Goal: Information Seeking & Learning: Learn about a topic

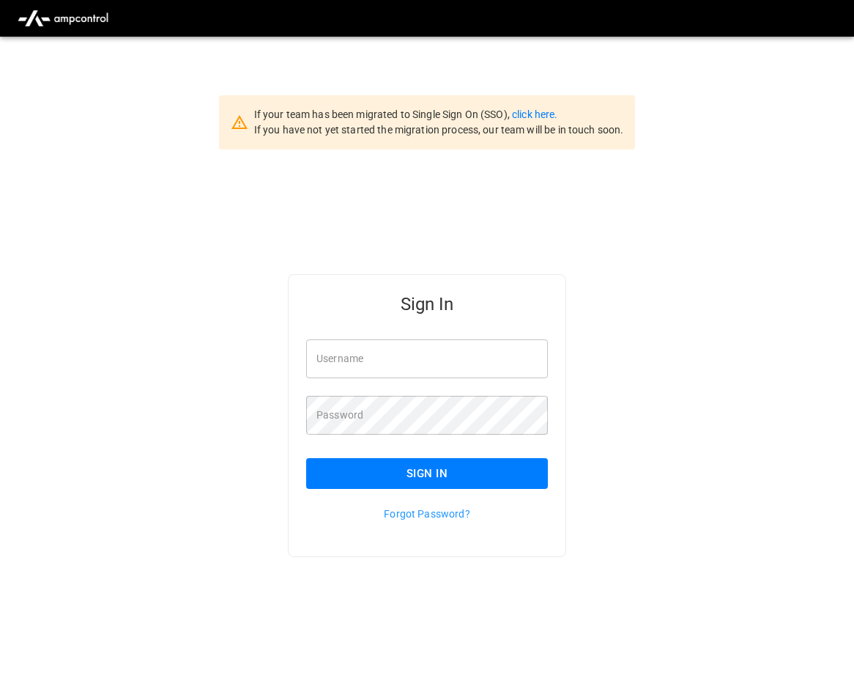
scroll to position [37, 0]
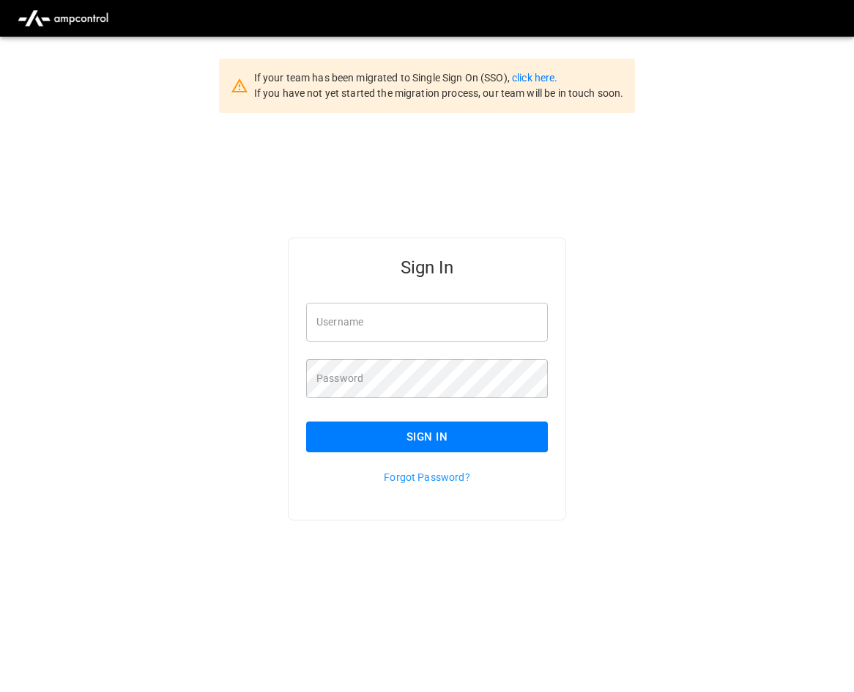
type input "**********"
click at [471, 435] on button "Sign In" at bounding box center [427, 436] width 242 height 31
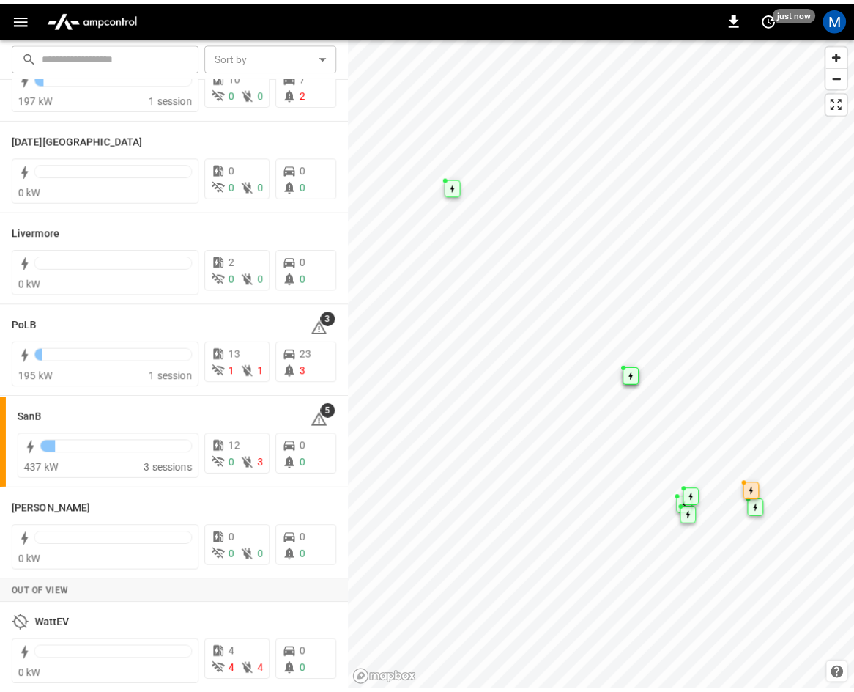
scroll to position [260, 0]
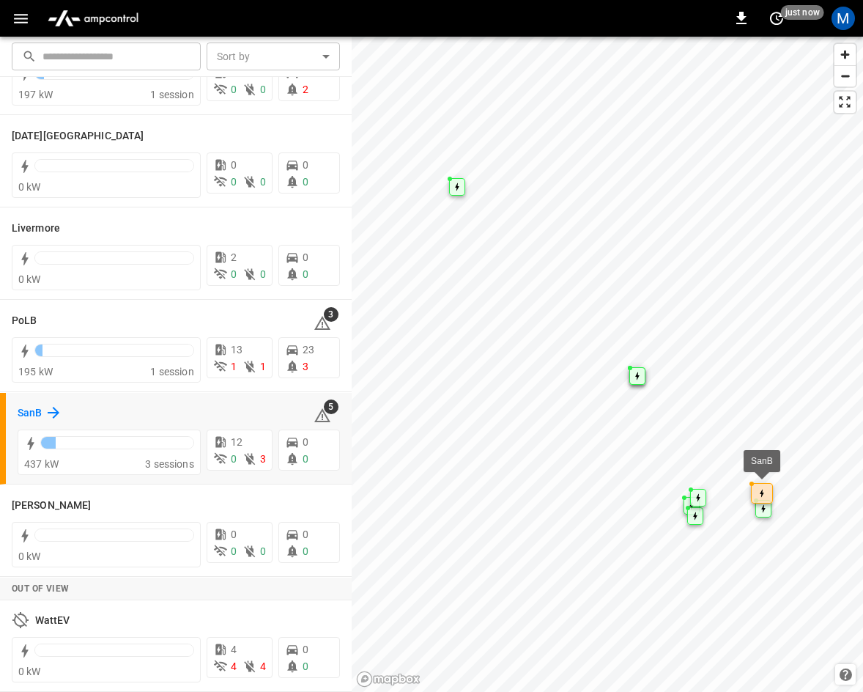
click at [42, 407] on h6 "SanB" at bounding box center [30, 413] width 24 height 16
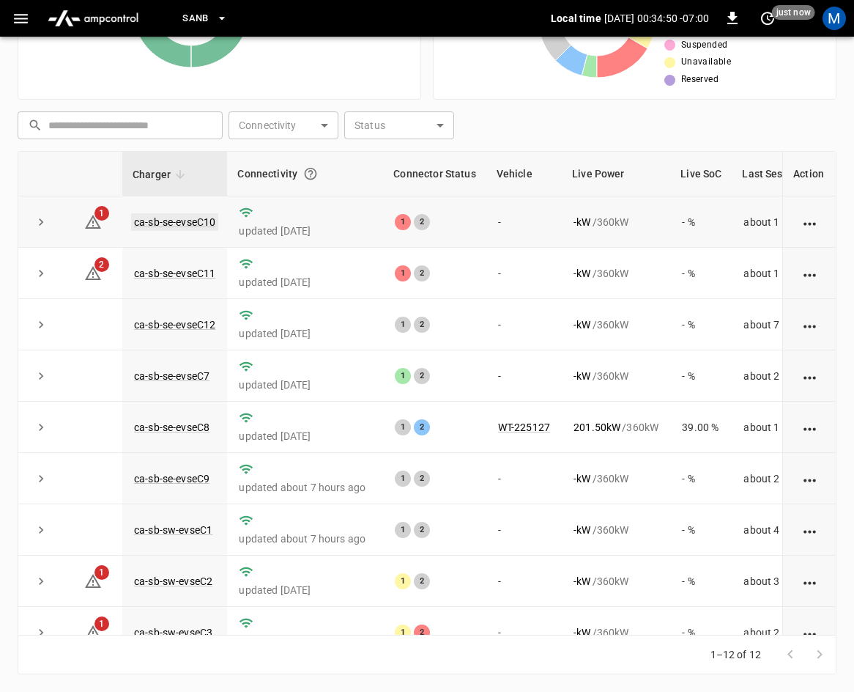
click at [149, 219] on link "ca-sb-se-evseC10" at bounding box center [174, 222] width 87 height 18
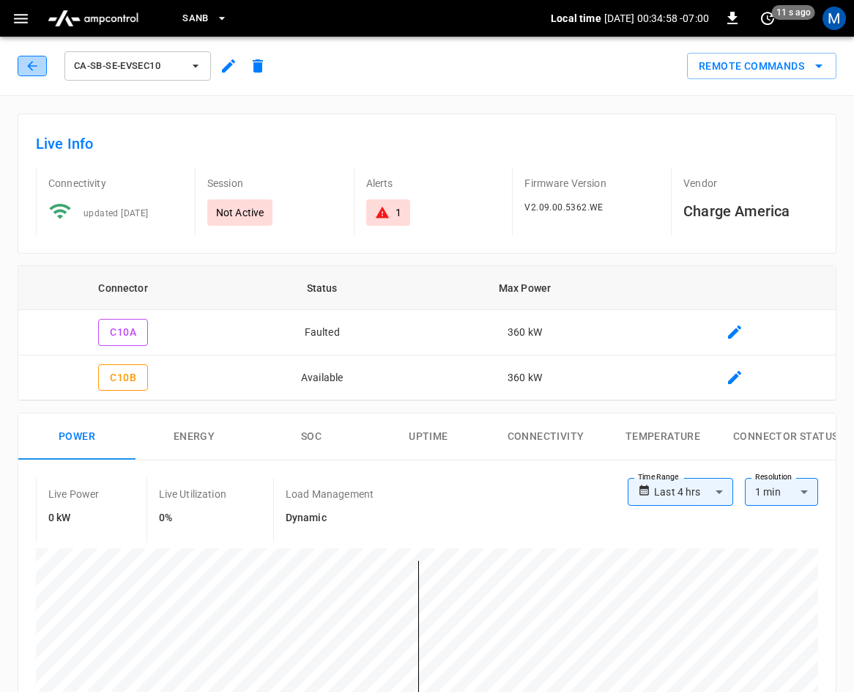
click at [31, 64] on icon "button" at bounding box center [32, 66] width 10 height 10
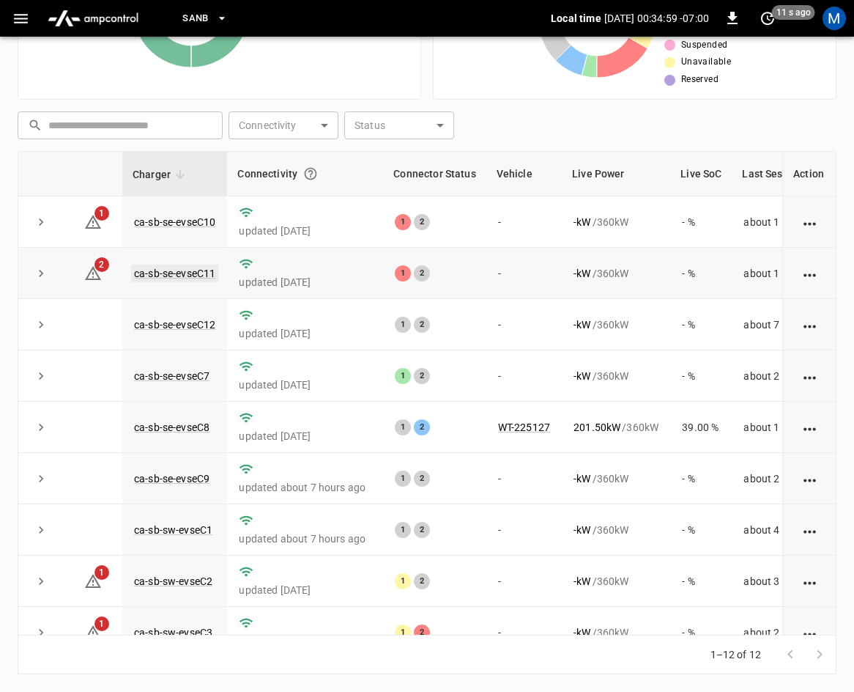
click at [155, 267] on link "ca-sb-se-evseC11" at bounding box center [174, 274] width 87 height 18
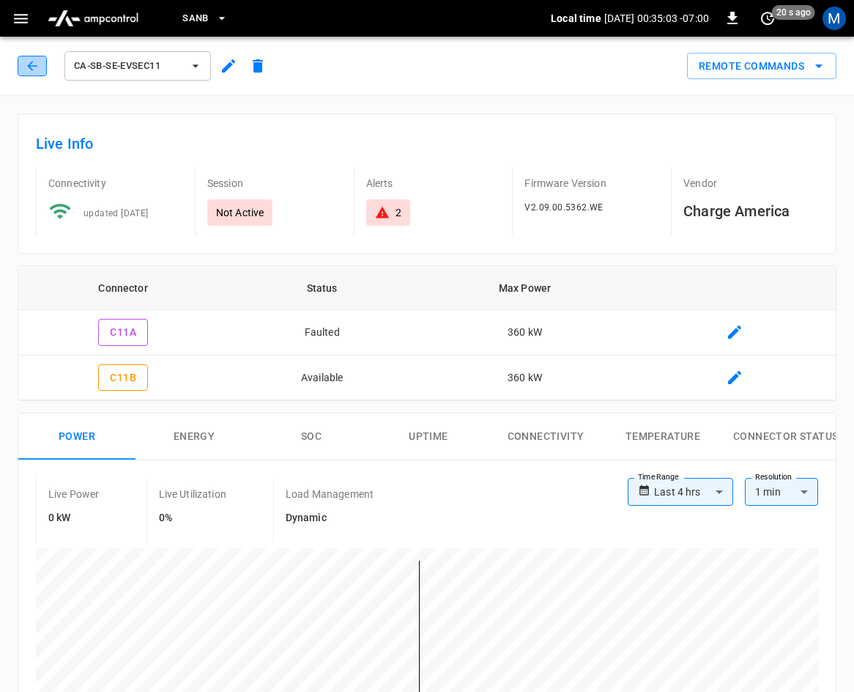
click at [23, 67] on button "button" at bounding box center [32, 66] width 29 height 21
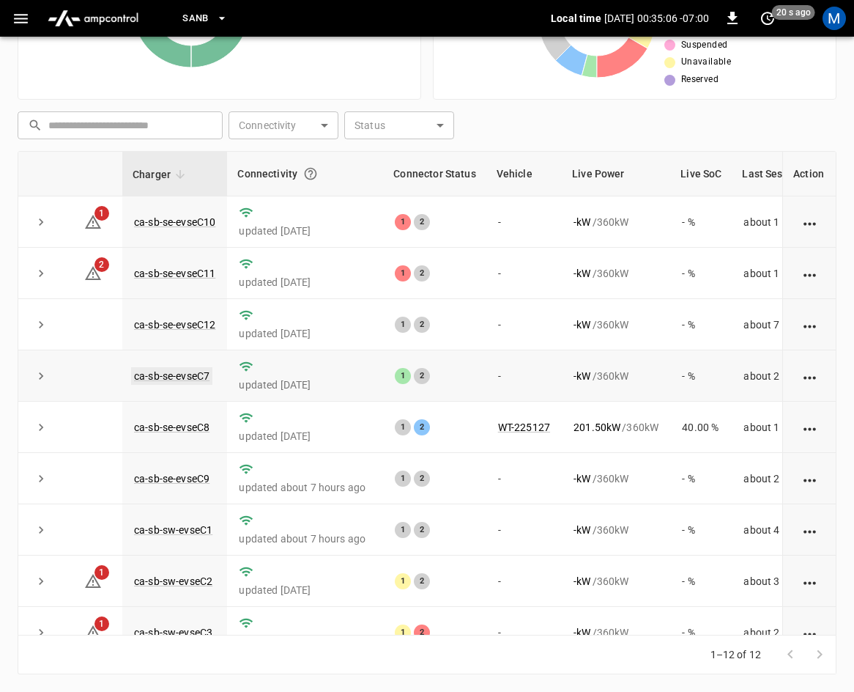
click at [191, 374] on link "ca-sb-se-evseC7" at bounding box center [171, 376] width 81 height 18
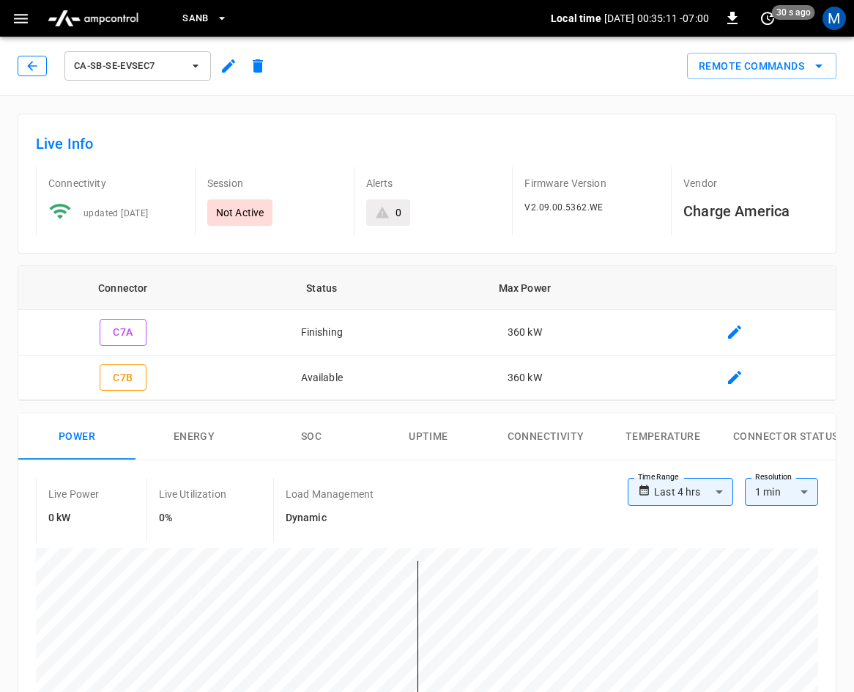
click at [40, 73] on button "button" at bounding box center [32, 66] width 29 height 21
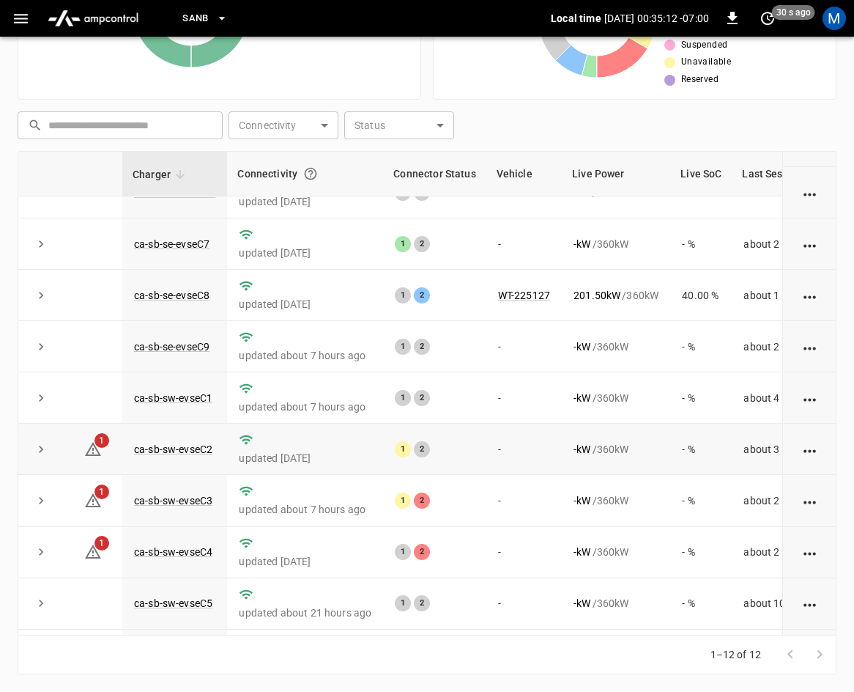
scroll to position [195, 0]
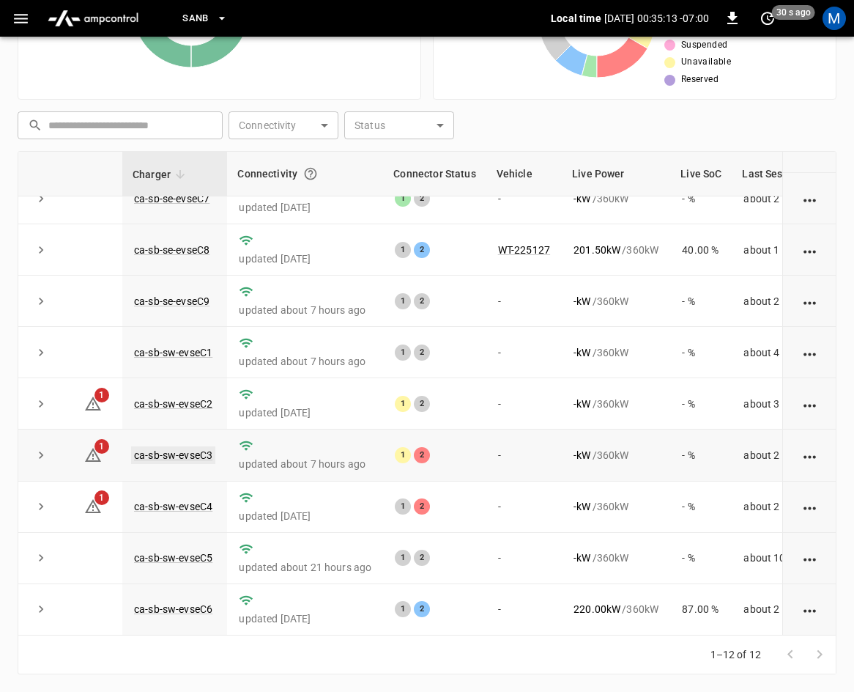
click at [149, 446] on link "ca-sb-sw-evseC3" at bounding box center [173, 455] width 84 height 18
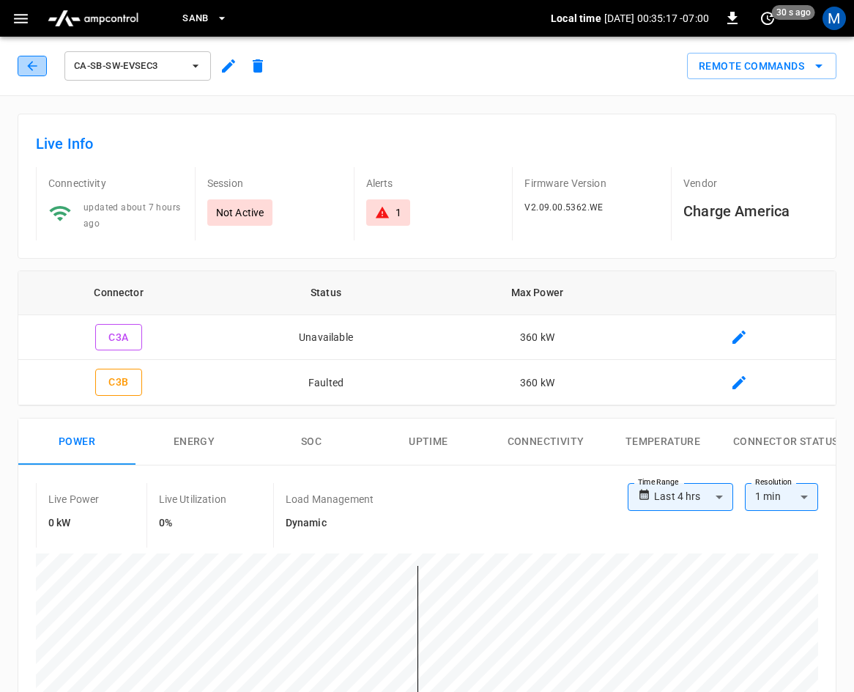
click at [26, 57] on button "button" at bounding box center [32, 66] width 29 height 21
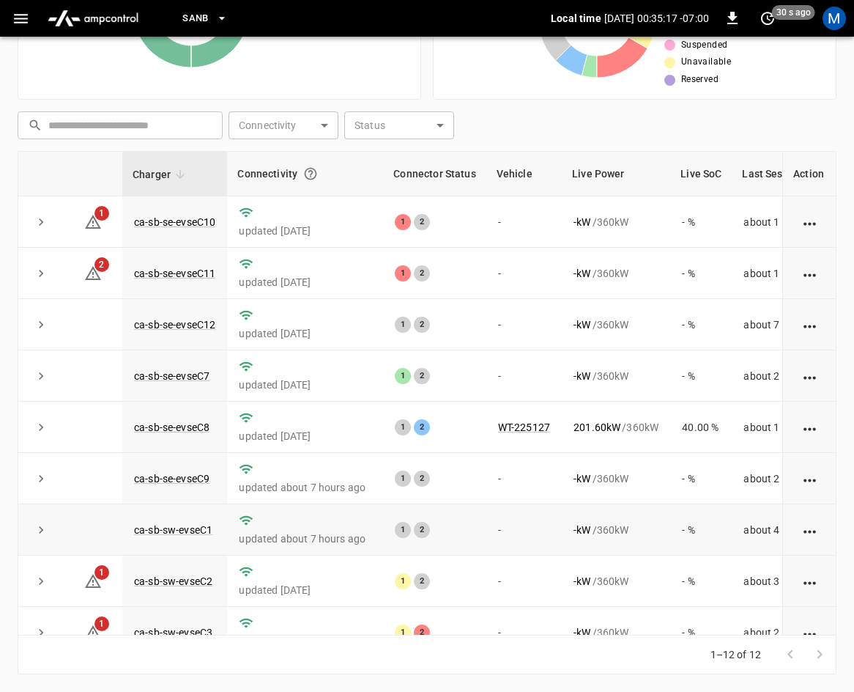
scroll to position [195, 0]
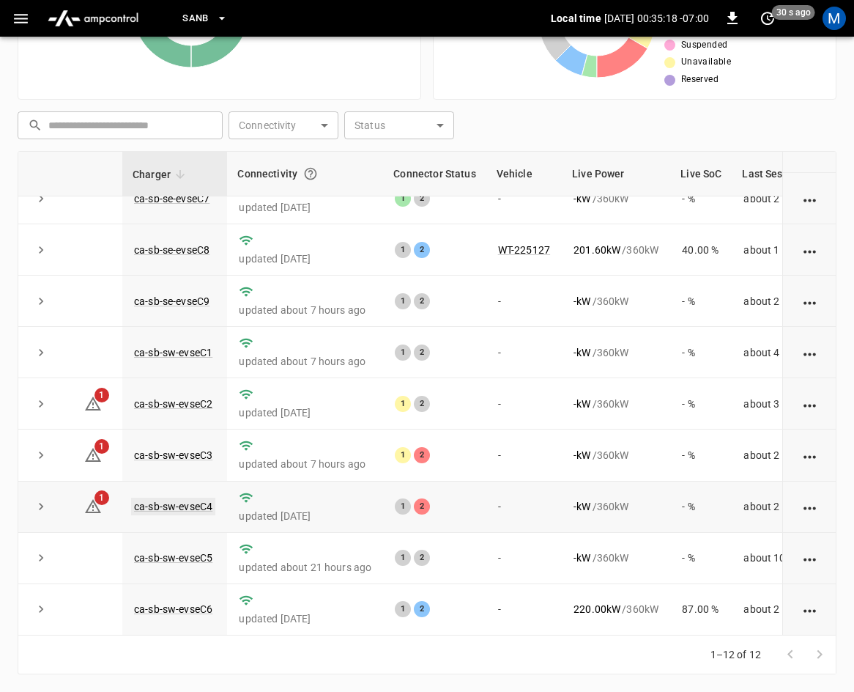
click at [182, 498] on link "ca-sb-sw-evseC4" at bounding box center [173, 507] width 84 height 18
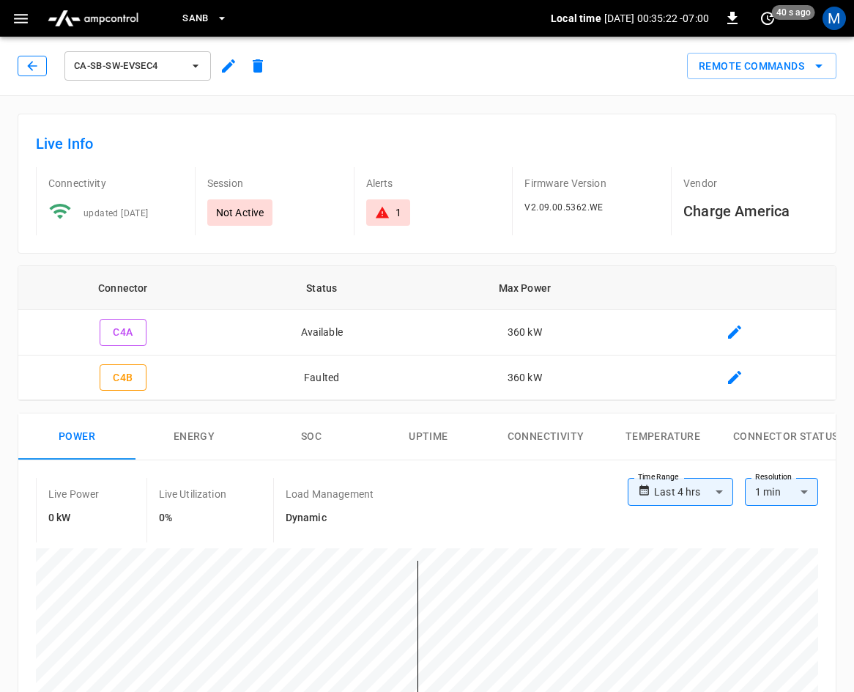
click at [24, 63] on button "button" at bounding box center [32, 66] width 29 height 21
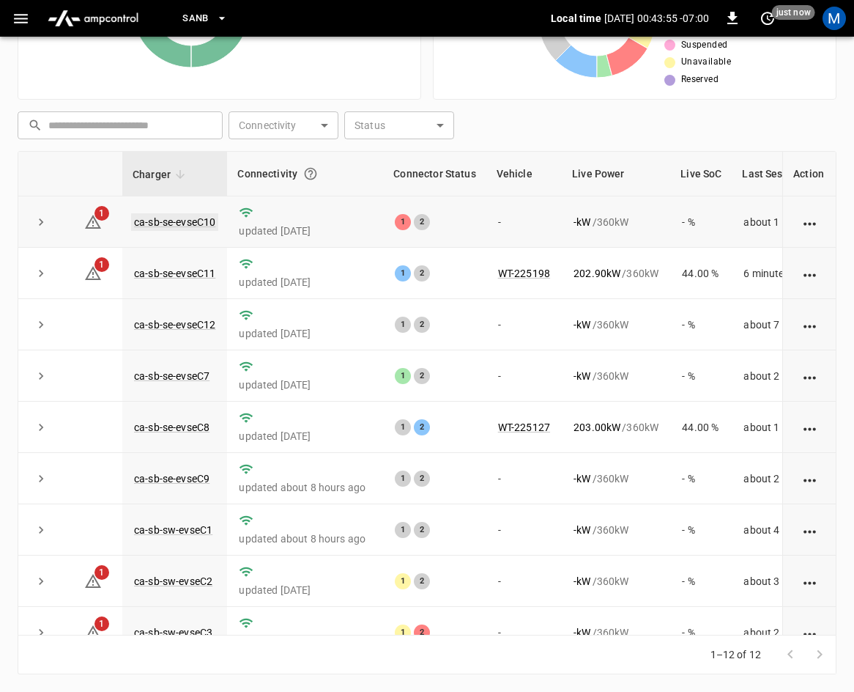
click at [184, 223] on link "ca-sb-se-evseC10" at bounding box center [174, 222] width 87 height 18
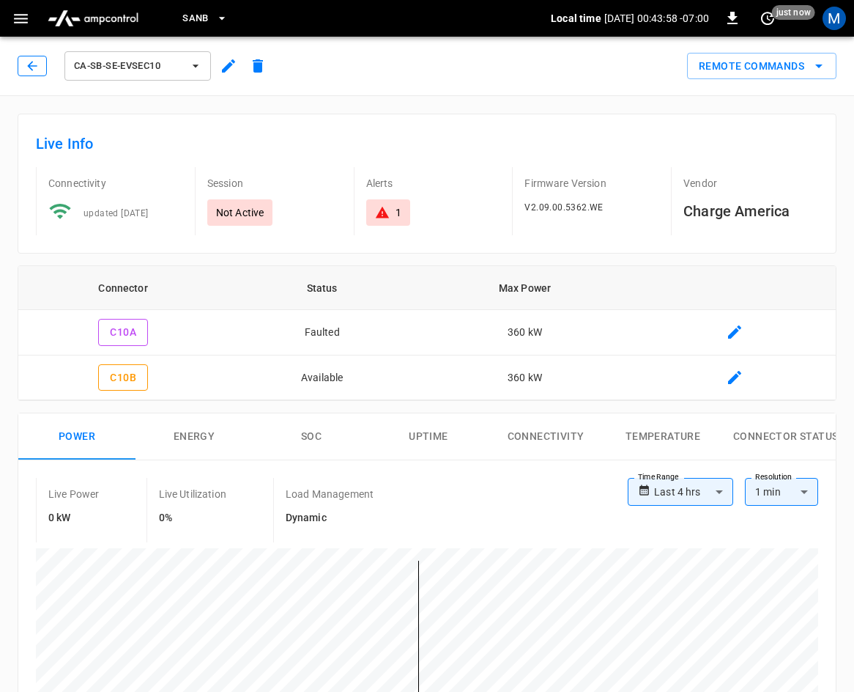
click at [38, 69] on icon "button" at bounding box center [32, 66] width 15 height 15
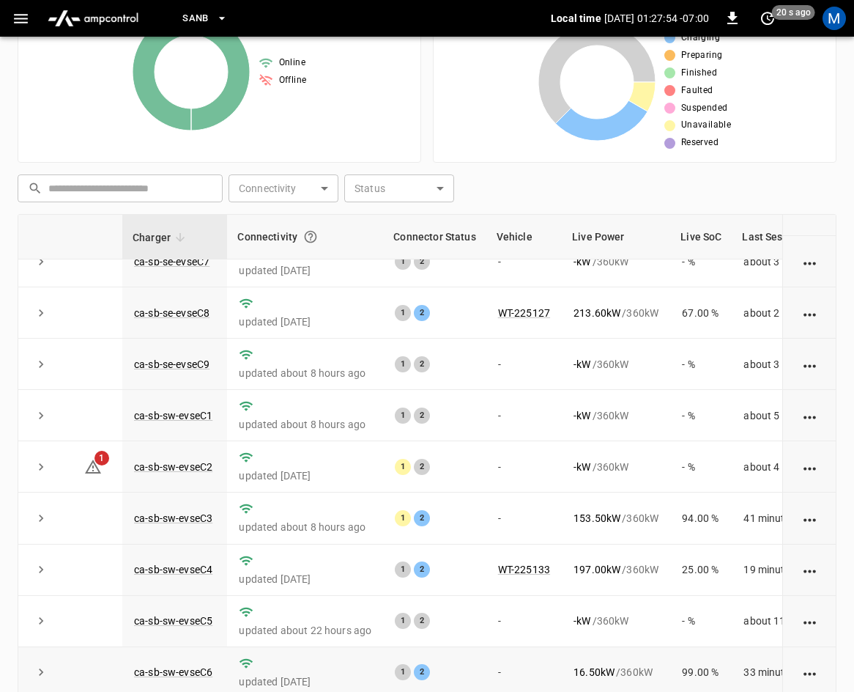
scroll to position [328, 0]
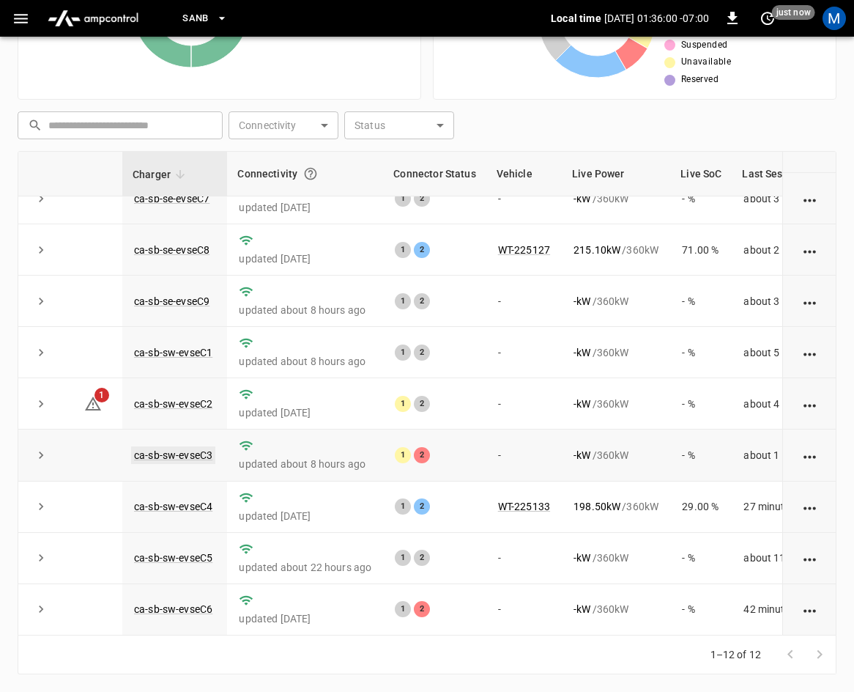
click at [190, 446] on link "ca-sb-sw-evseC3" at bounding box center [173, 455] width 84 height 18
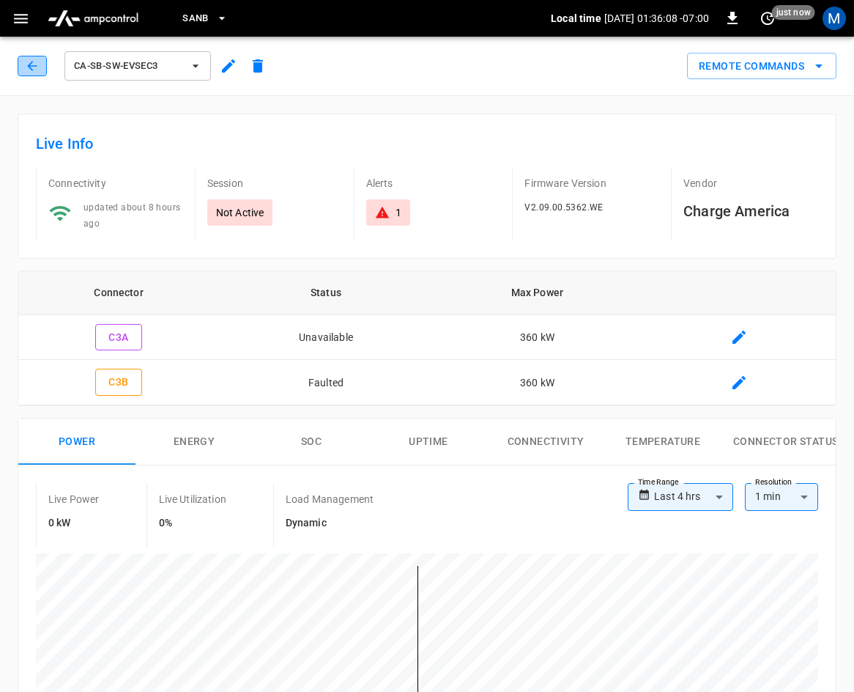
click at [40, 64] on button "button" at bounding box center [32, 66] width 29 height 21
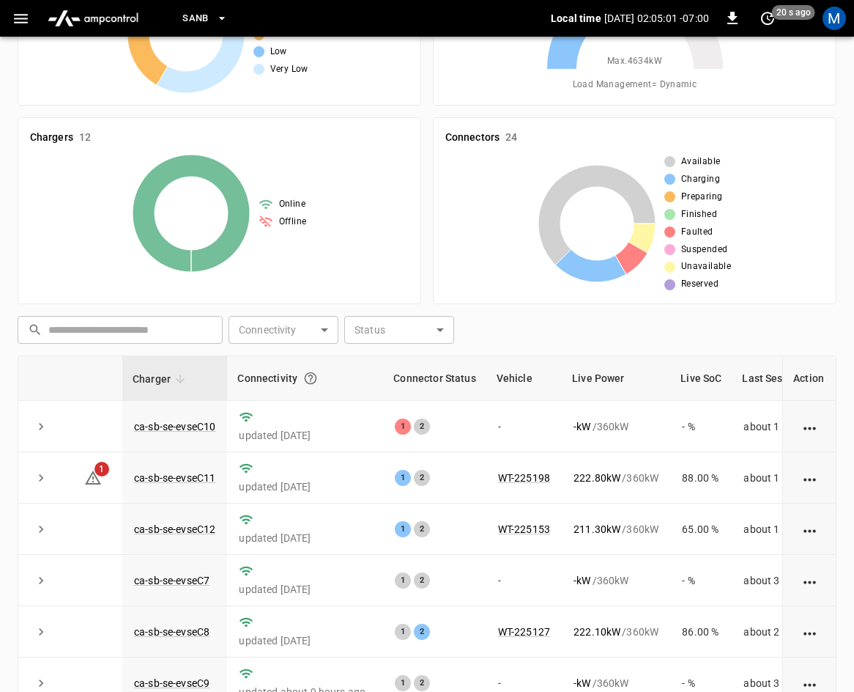
scroll to position [108, 0]
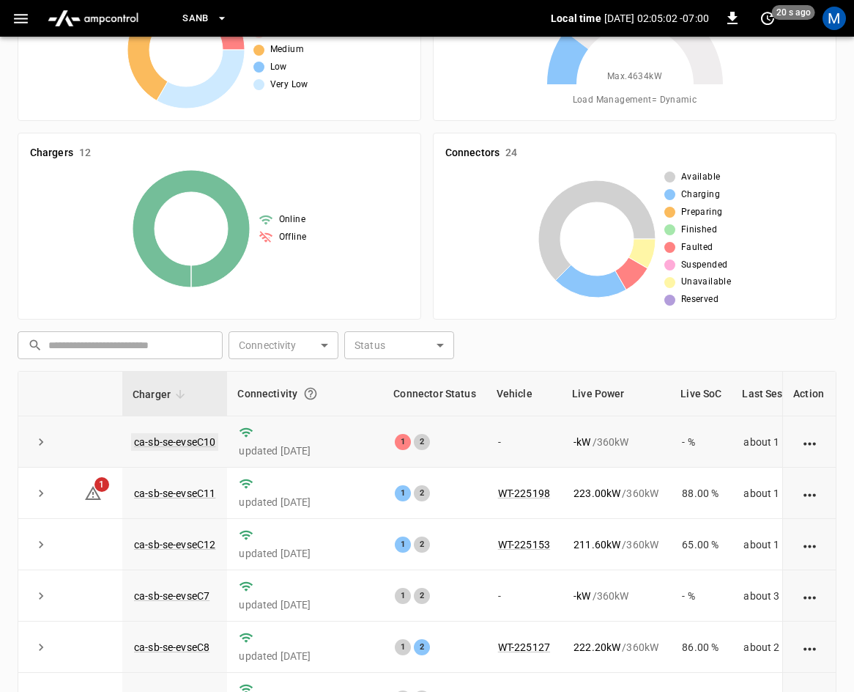
click at [169, 446] on link "ca-sb-se-evseC10" at bounding box center [174, 442] width 87 height 18
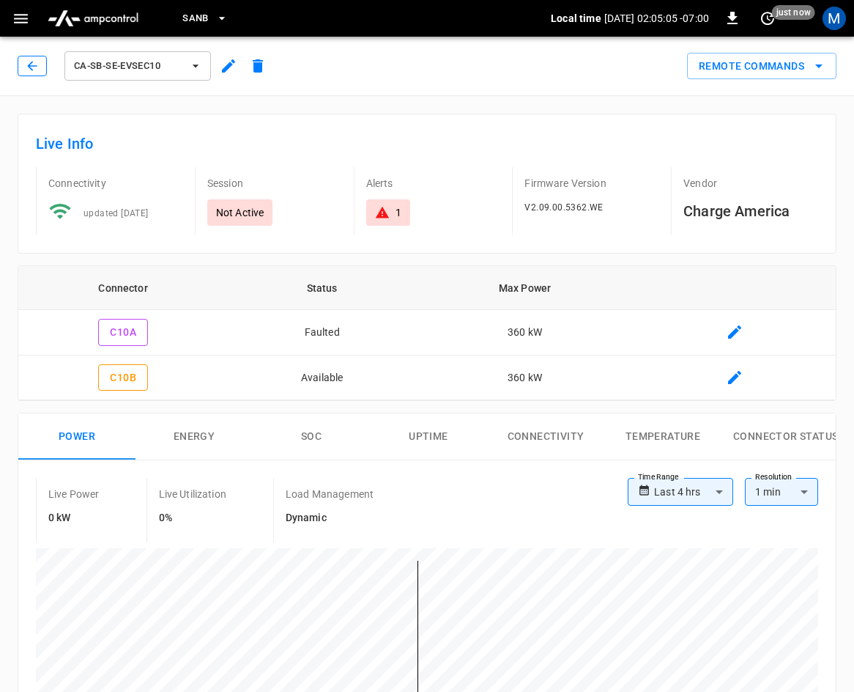
click at [28, 70] on icon "button" at bounding box center [32, 66] width 15 height 15
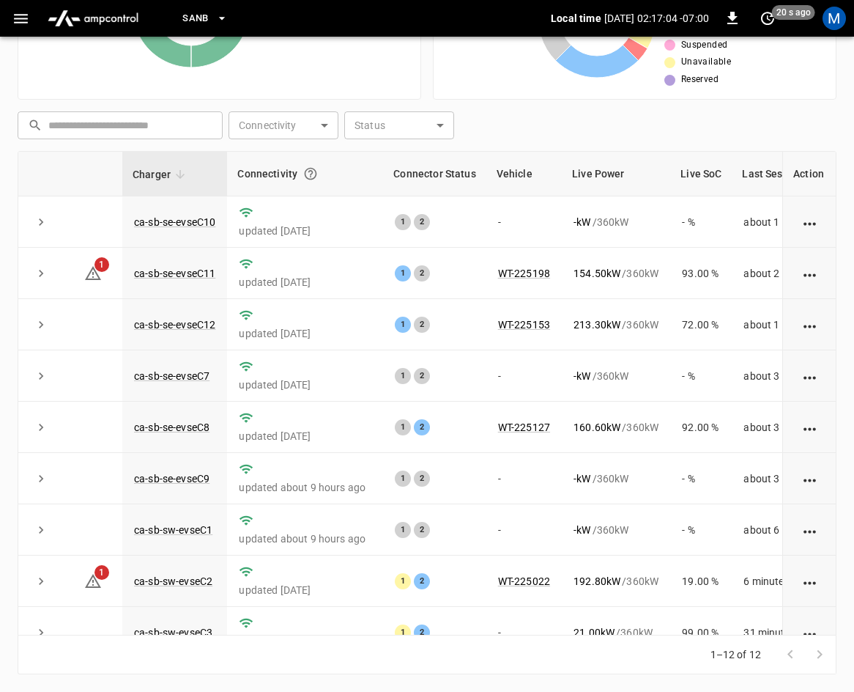
scroll to position [195, 0]
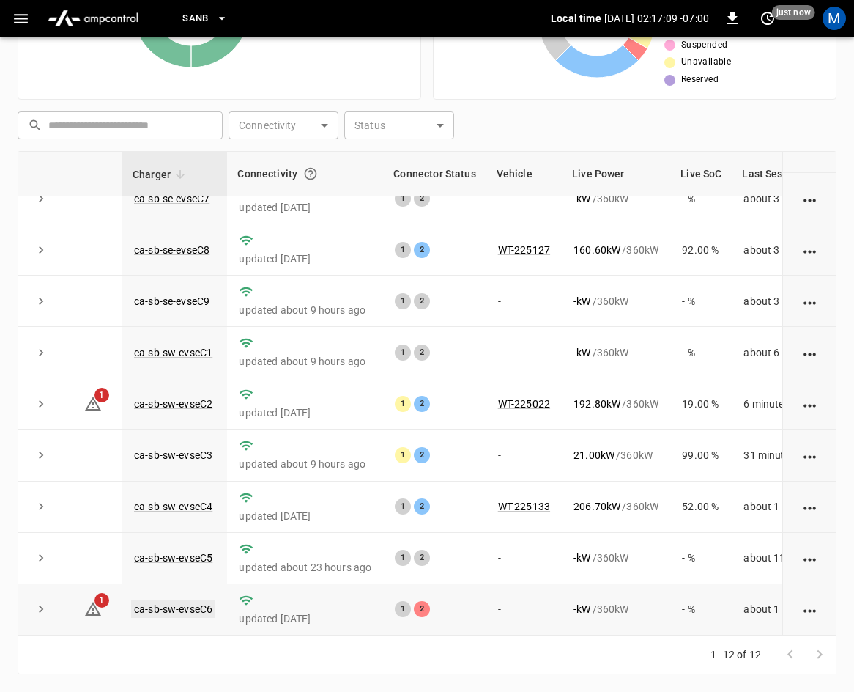
click at [191, 600] on link "ca-sb-sw-evseC6" at bounding box center [173, 609] width 84 height 18
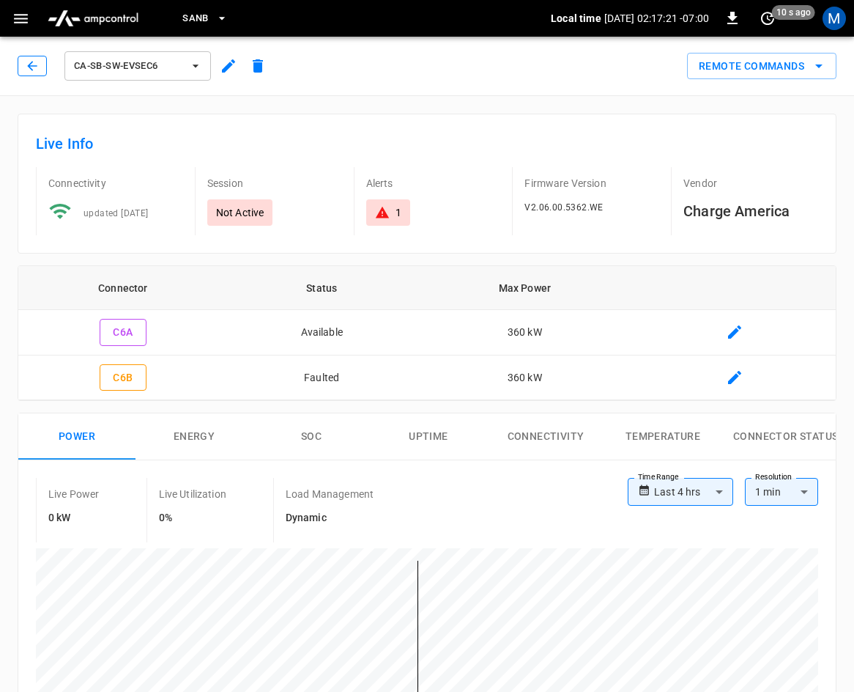
click at [32, 73] on button "button" at bounding box center [32, 66] width 29 height 21
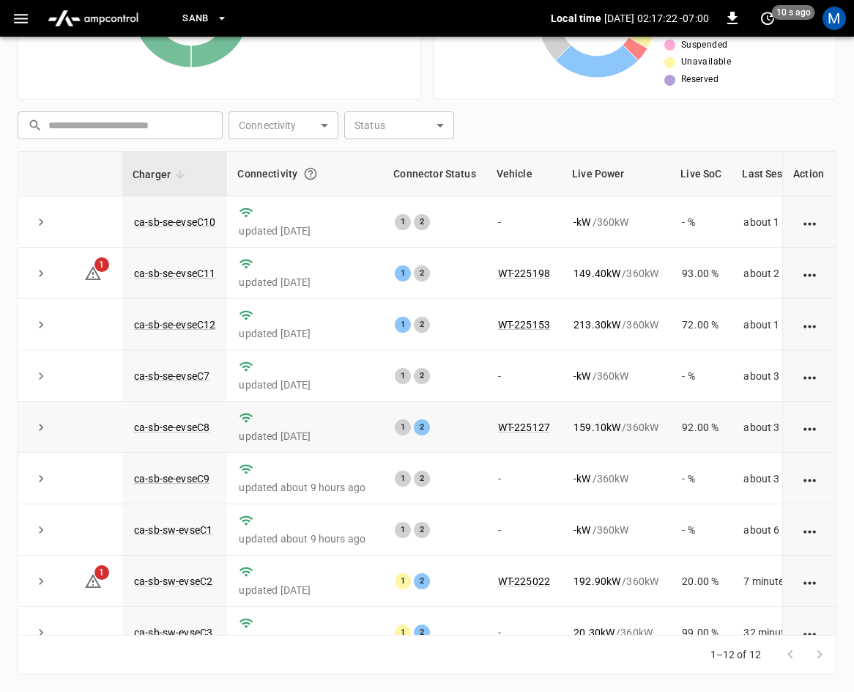
scroll to position [195, 0]
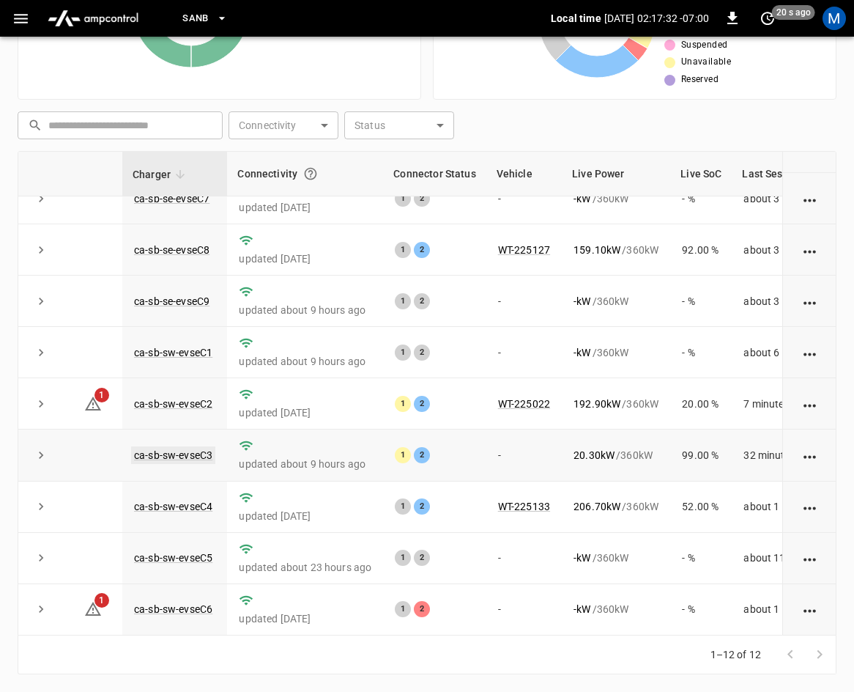
click at [169, 449] on link "ca-sb-sw-evseC3" at bounding box center [173, 455] width 84 height 18
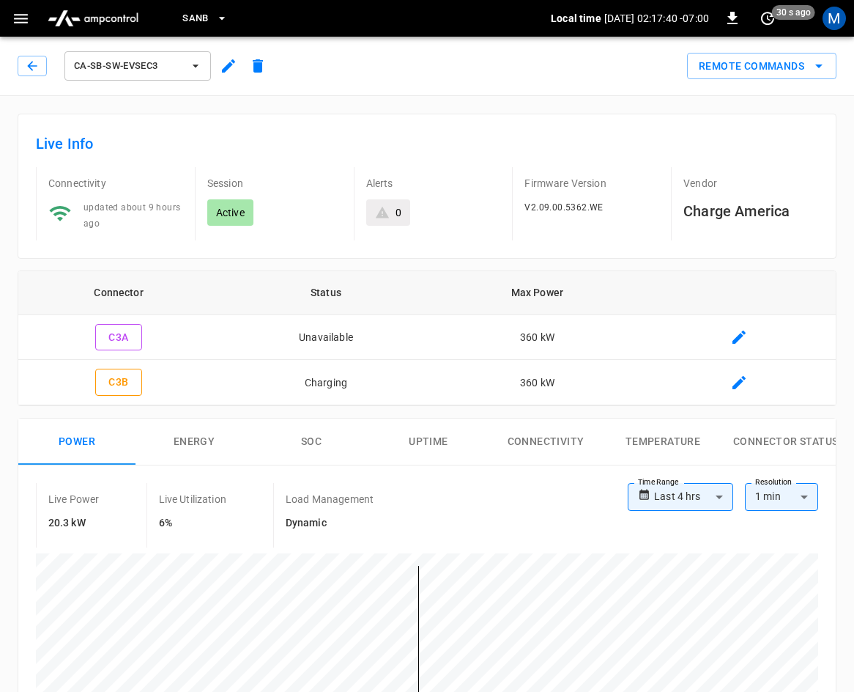
click at [47, 66] on div "ca-sb-sw-evseC3" at bounding box center [145, 65] width 255 height 35
click at [42, 70] on button "button" at bounding box center [32, 66] width 29 height 21
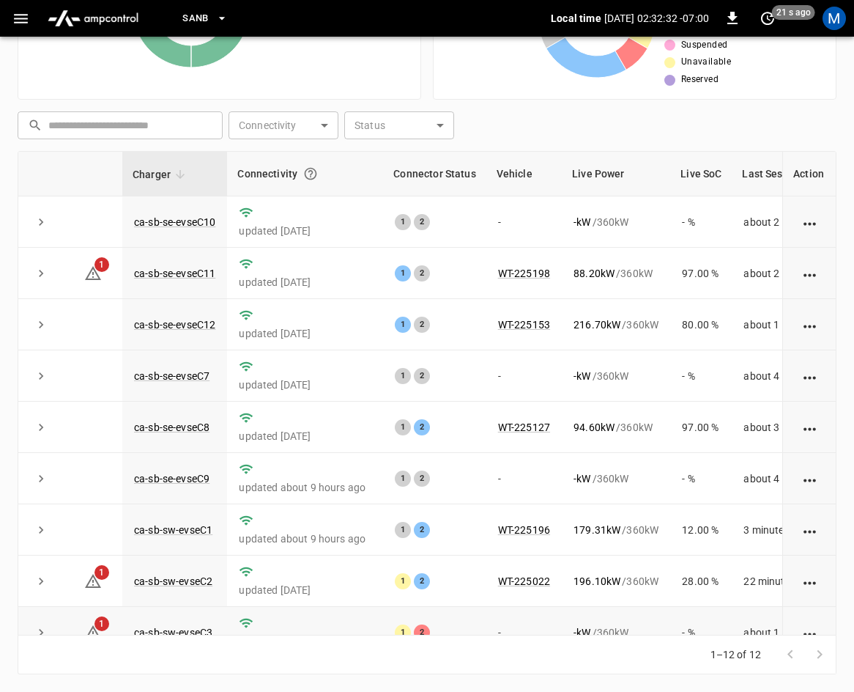
scroll to position [195, 0]
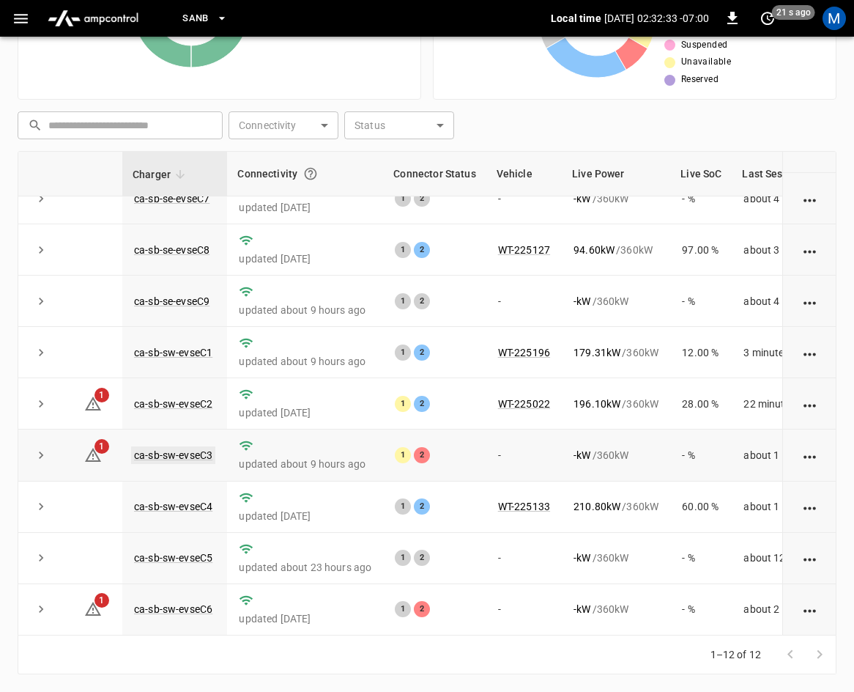
click at [191, 446] on link "ca-sb-sw-evseC3" at bounding box center [173, 455] width 84 height 18
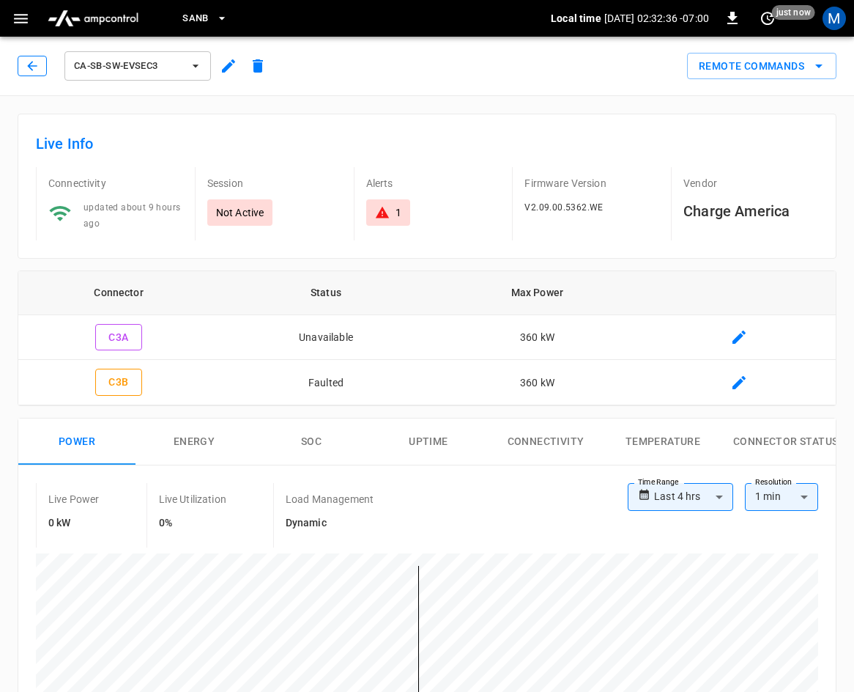
click at [26, 69] on icon "button" at bounding box center [32, 66] width 15 height 15
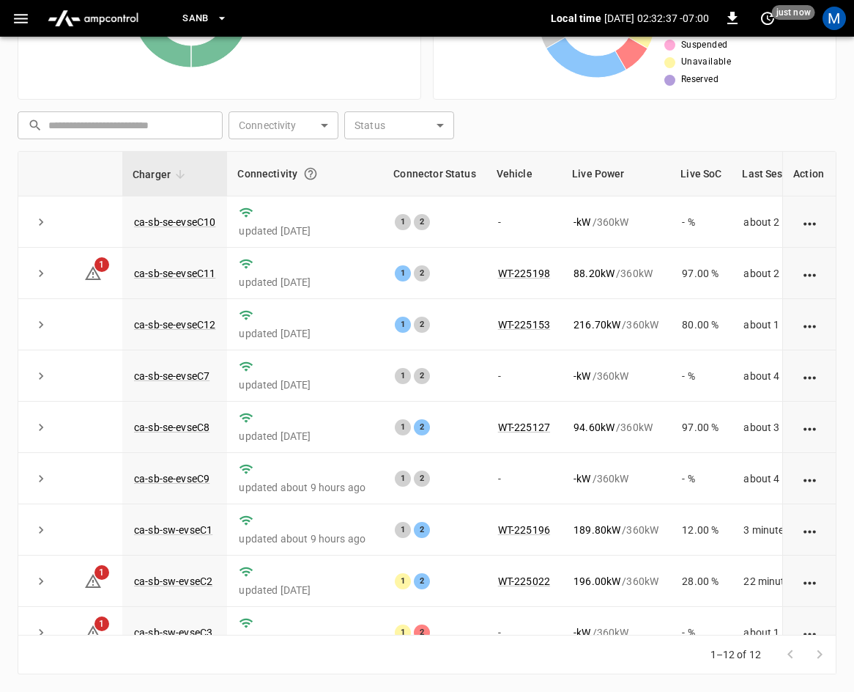
scroll to position [195, 0]
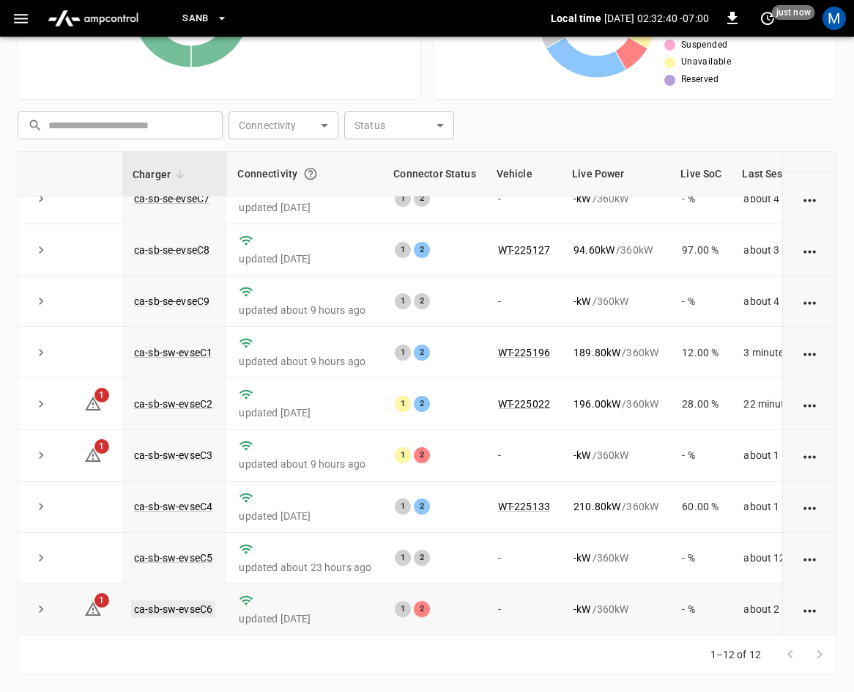
click at [173, 600] on link "ca-sb-sw-evseC6" at bounding box center [173, 609] width 84 height 18
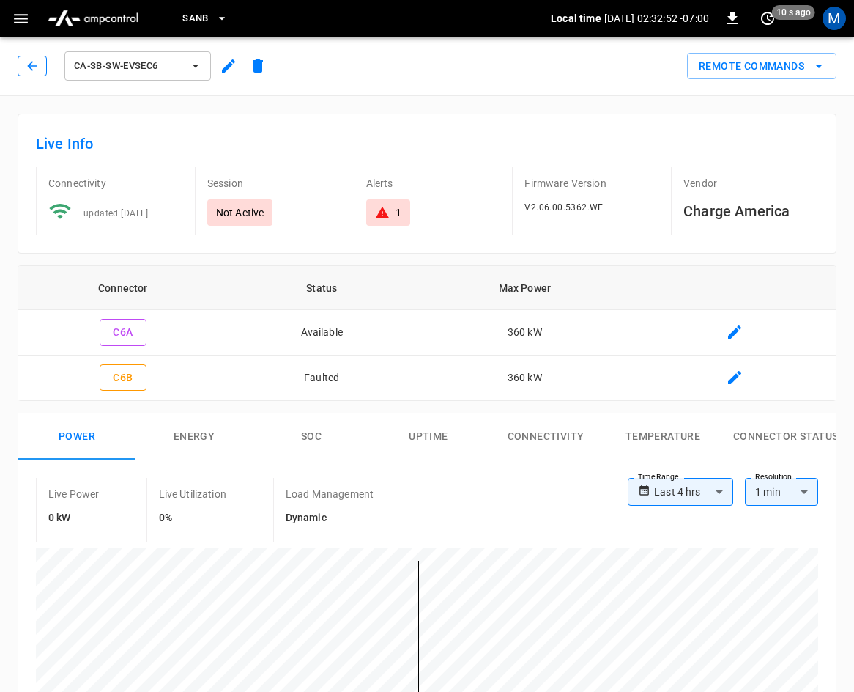
click at [32, 62] on icon "button" at bounding box center [32, 66] width 15 height 15
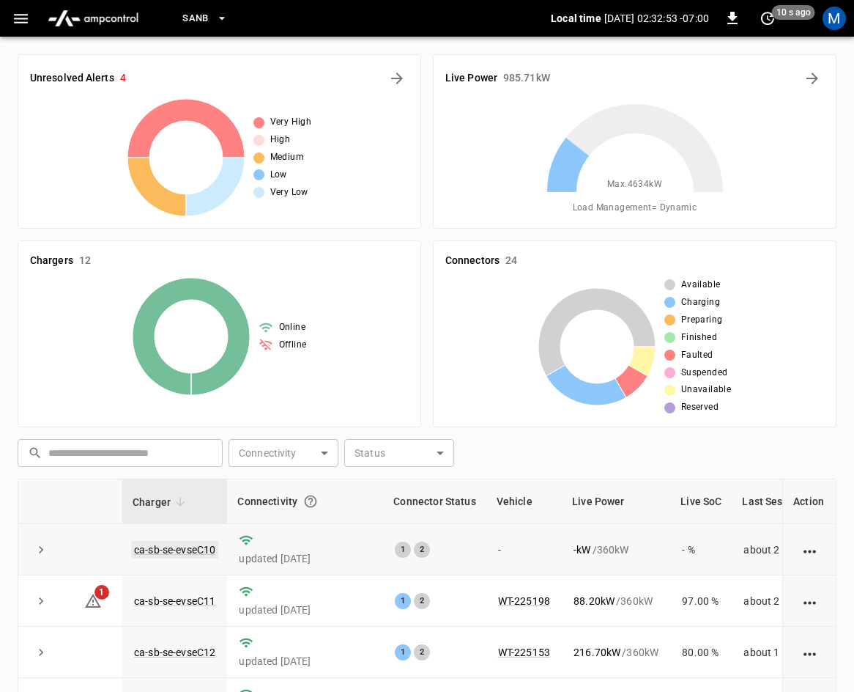
scroll to position [328, 0]
